Goal: Use online tool/utility: Utilize a website feature to perform a specific function

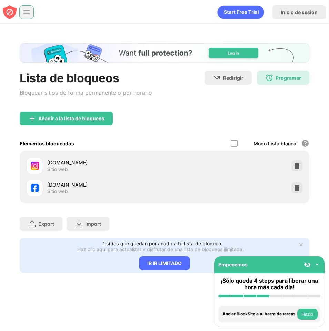
click at [22, 9] on div at bounding box center [26, 12] width 14 height 14
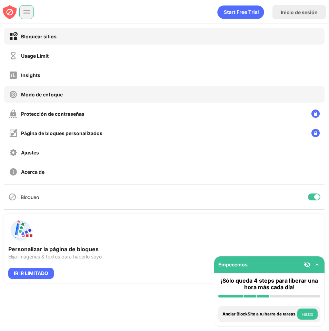
click at [30, 91] on div "Modo de enfoque" at bounding box center [42, 94] width 42 height 6
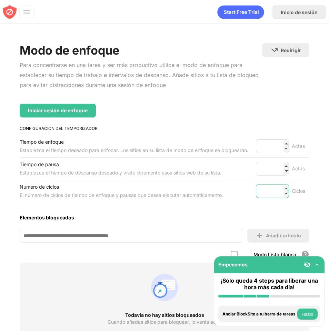
type input "*"
click at [282, 195] on input "*" at bounding box center [272, 191] width 33 height 14
click at [63, 109] on div "Iniciar sesión de enfoque" at bounding box center [58, 111] width 60 height 6
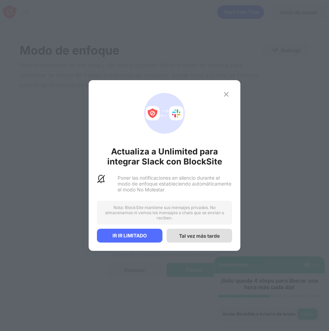
click at [206, 237] on div "Tal vez más tarde" at bounding box center [199, 236] width 41 height 6
